Goal: Task Accomplishment & Management: Use online tool/utility

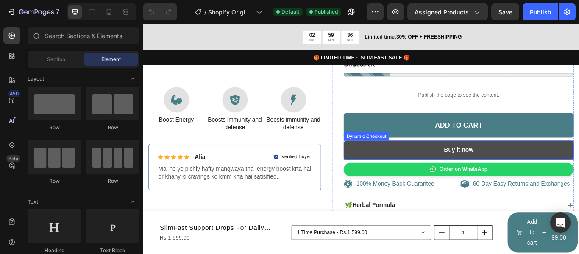
scroll to position [297, 0]
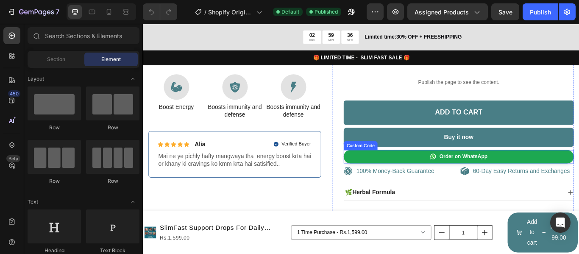
click at [487, 176] on link "Order on WhatsApp" at bounding box center [511, 179] width 268 height 16
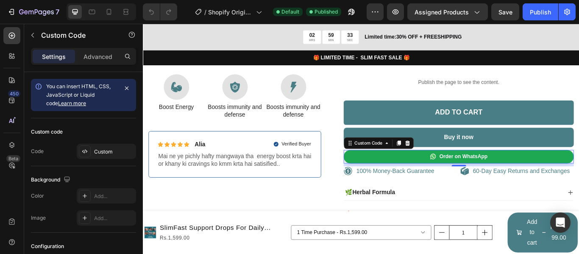
click at [528, 182] on link "Order on WhatsApp" at bounding box center [511, 179] width 268 height 16
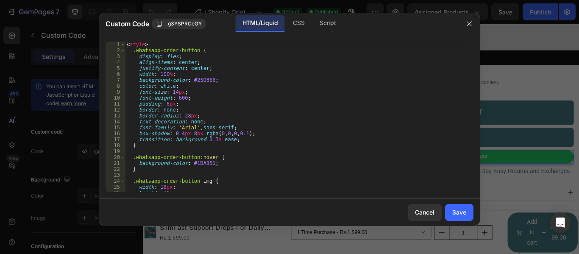
click at [229, 79] on div "< style > .whatsapp-order-button { display : flex ; align-items : center ; just…" at bounding box center [296, 123] width 342 height 162
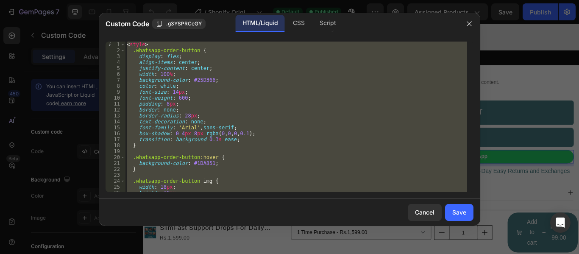
click at [202, 108] on div "< style > .whatsapp-order-button { display : flex ; align-items : center ; just…" at bounding box center [296, 117] width 342 height 150
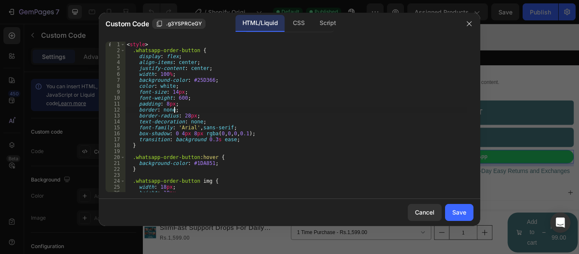
type textarea "</a>"
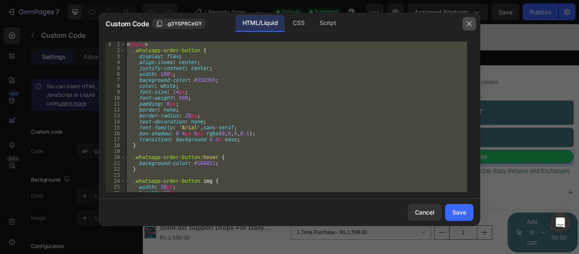
click at [466, 19] on button "button" at bounding box center [469, 24] width 14 height 14
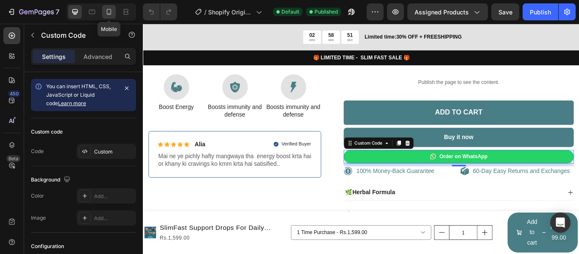
click at [107, 13] on icon at bounding box center [109, 12] width 5 height 6
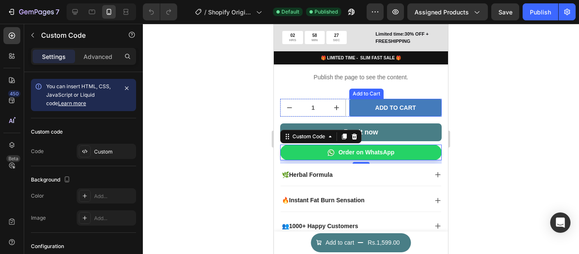
scroll to position [362, 0]
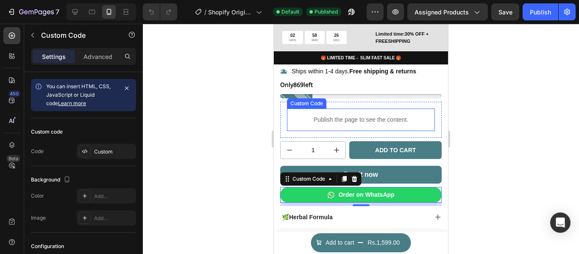
click at [356, 108] on div "Publish the page to see the content." at bounding box center [361, 119] width 148 height 22
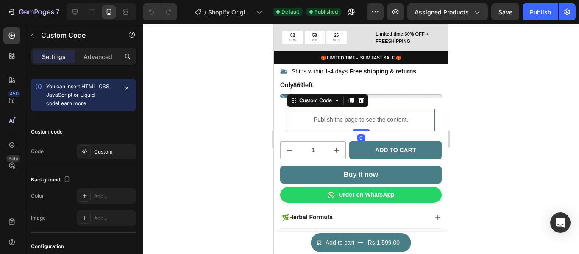
click at [344, 115] on p "Publish the page to see the content." at bounding box center [361, 119] width 148 height 9
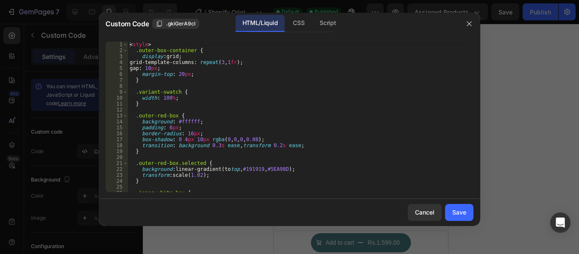
click at [264, 109] on div "< style > .outer-box-container { display : grid ; grid-template-columns : repea…" at bounding box center [297, 123] width 339 height 162
type textarea "</script>"
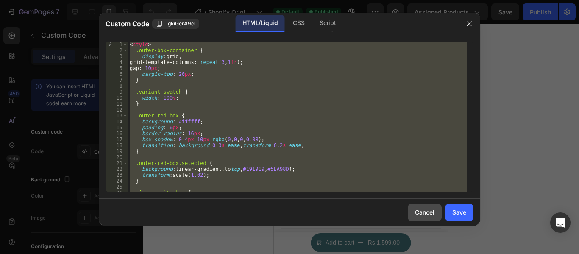
click at [429, 210] on div "Cancel" at bounding box center [424, 212] width 19 height 9
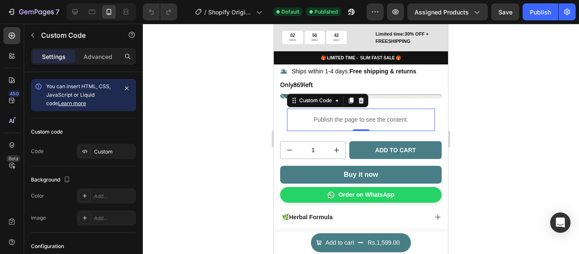
click at [383, 115] on p "Publish the page to see the content." at bounding box center [361, 119] width 148 height 9
click at [371, 115] on p "Publish the page to see the content." at bounding box center [361, 119] width 148 height 9
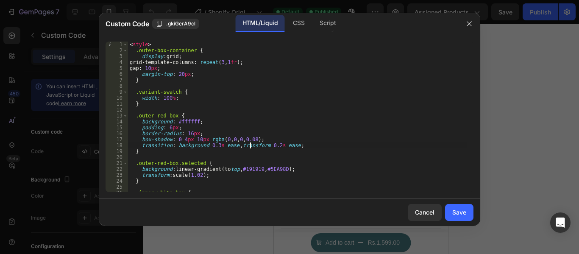
click at [251, 143] on div "< style > .outer-box-container { display : grid ; grid-template-columns : repea…" at bounding box center [297, 123] width 339 height 162
type textarea "</script>"
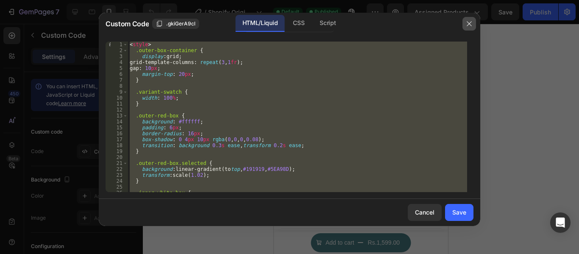
click at [467, 23] on icon "button" at bounding box center [469, 23] width 7 height 7
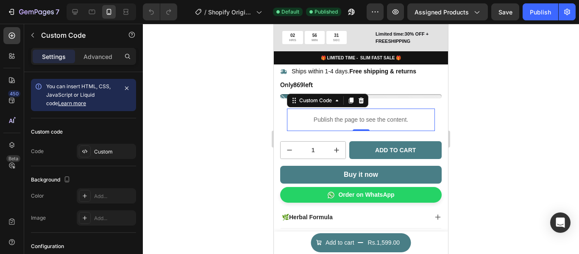
click at [365, 115] on p "Publish the page to see the content." at bounding box center [361, 119] width 148 height 9
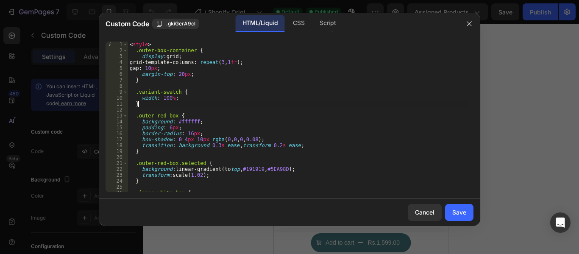
click at [253, 103] on div "< style > .outer-box-container { display : grid ; grid-template-columns : repea…" at bounding box center [297, 123] width 339 height 162
type textarea "</script>"
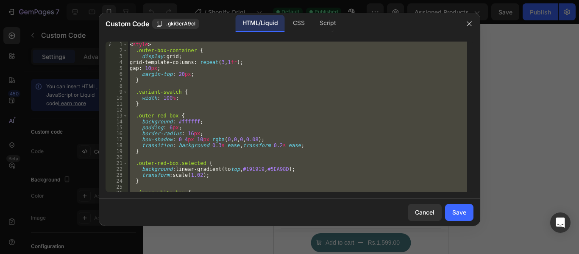
paste textarea
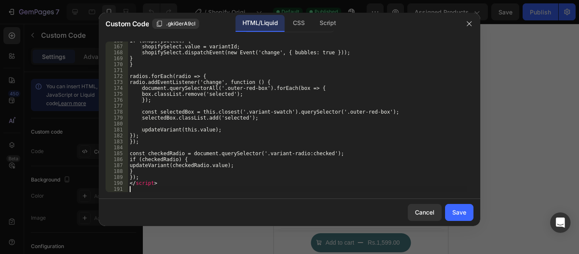
scroll to position [983, 0]
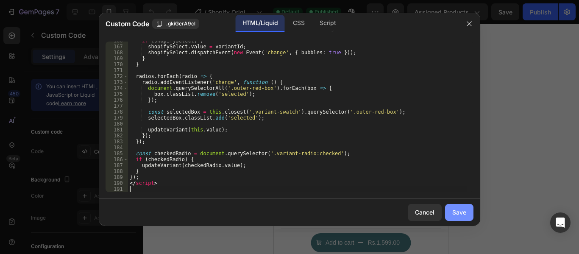
click at [455, 215] on div "Save" at bounding box center [459, 212] width 14 height 9
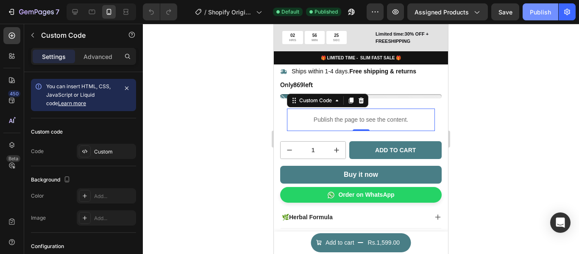
click at [538, 9] on div "Publish" at bounding box center [540, 12] width 21 height 9
click at [362, 97] on icon at bounding box center [362, 100] width 6 height 6
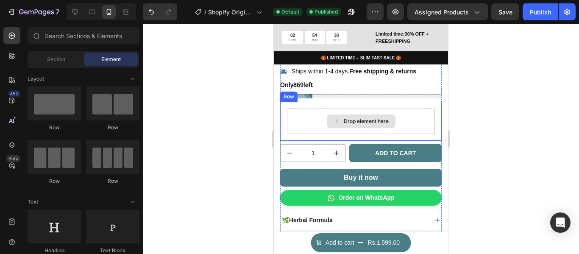
click at [418, 113] on div "Drop element here" at bounding box center [361, 120] width 148 height 25
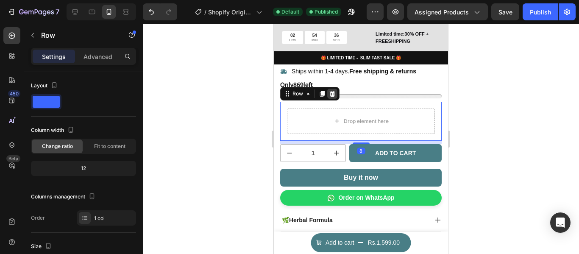
click at [333, 90] on icon at bounding box center [332, 93] width 7 height 7
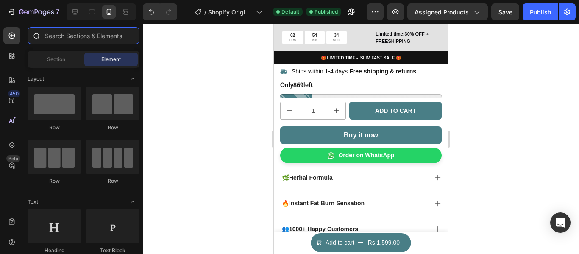
click at [77, 35] on input "text" at bounding box center [84, 35] width 112 height 17
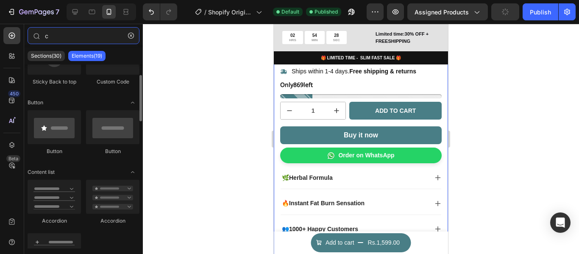
scroll to position [0, 0]
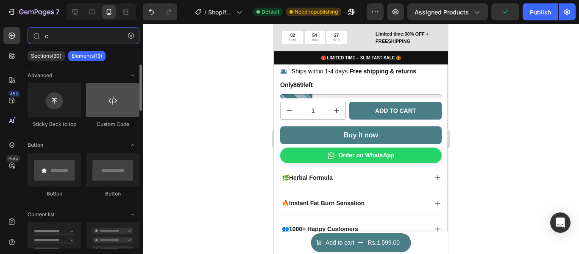
type input "c"
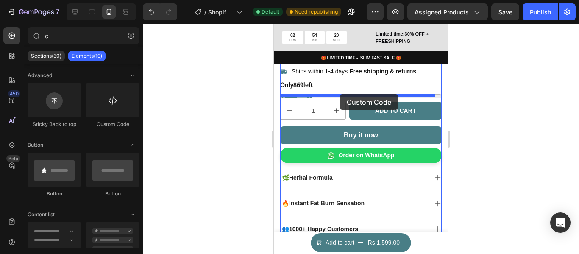
drag, startPoint x: 380, startPoint y: 124, endPoint x: 340, endPoint y: 94, distance: 49.9
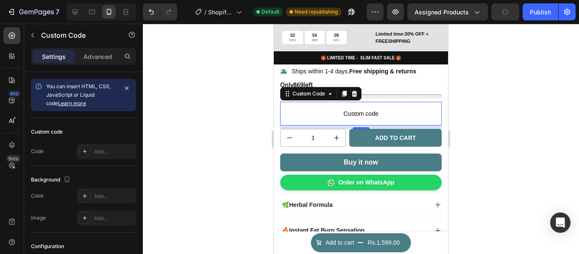
click at [390, 108] on span "Custom code" at bounding box center [360, 113] width 161 height 10
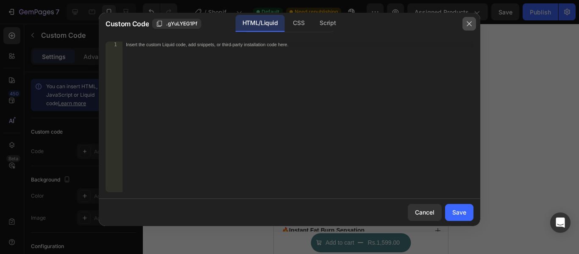
click at [465, 23] on button "button" at bounding box center [469, 24] width 14 height 14
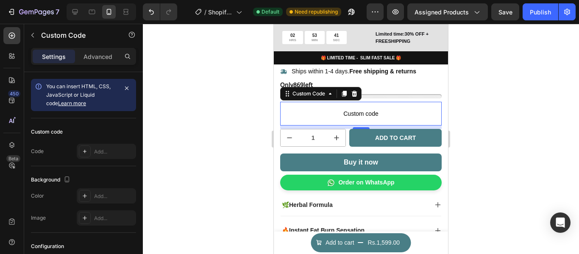
click at [361, 108] on span "Custom code" at bounding box center [360, 113] width 161 height 10
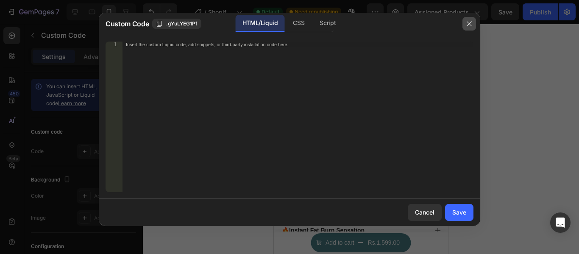
click at [463, 22] on button "button" at bounding box center [469, 24] width 14 height 14
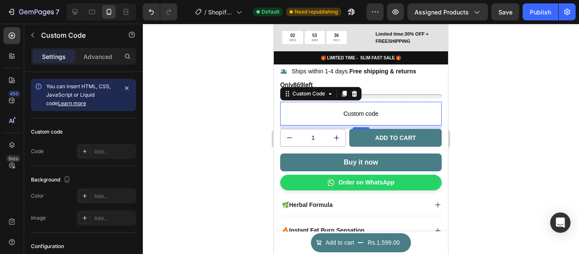
click at [335, 108] on span "Custom code" at bounding box center [360, 113] width 161 height 10
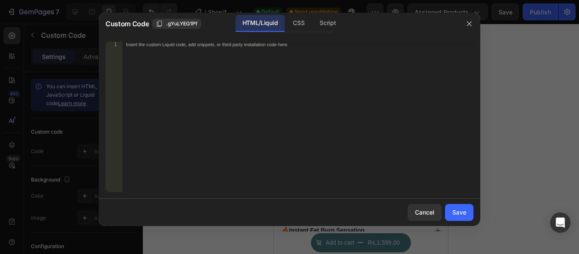
click at [290, 101] on div "Insert the custom Liquid code, add snippets, or third-party installation code h…" at bounding box center [297, 123] width 351 height 162
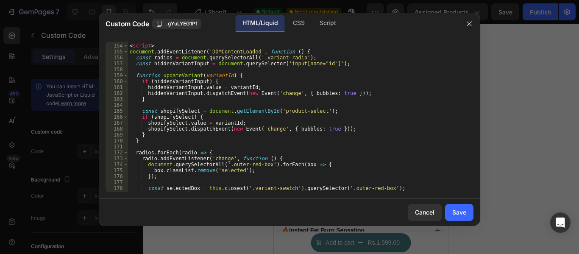
scroll to position [907, 0]
click at [470, 216] on button "Save" at bounding box center [459, 212] width 28 height 17
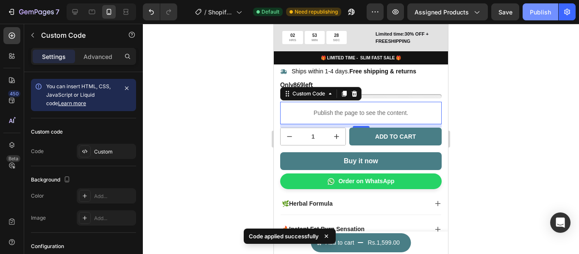
click at [538, 10] on div "Publish" at bounding box center [540, 12] width 21 height 9
